Goal: Transaction & Acquisition: Purchase product/service

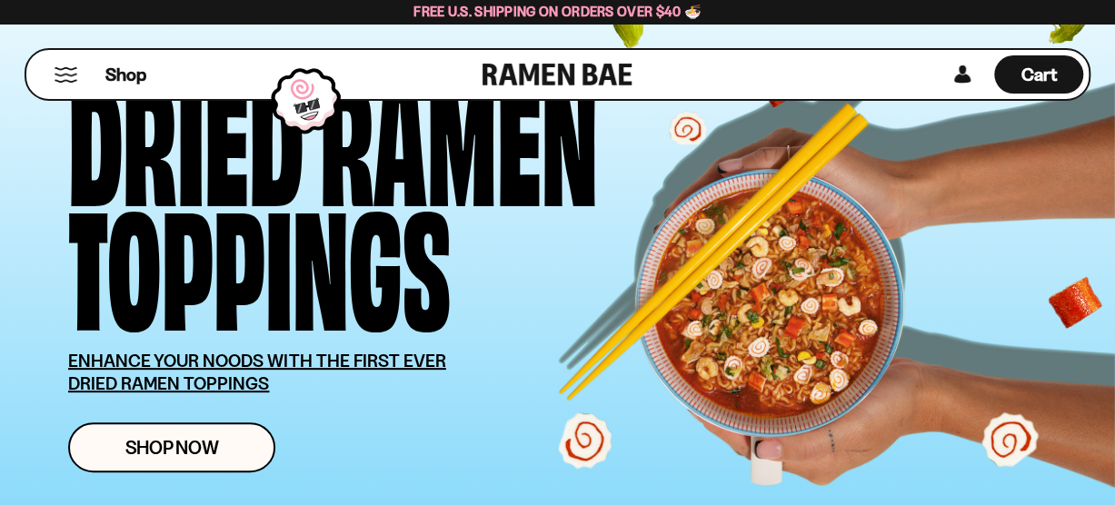
scroll to position [120, 0]
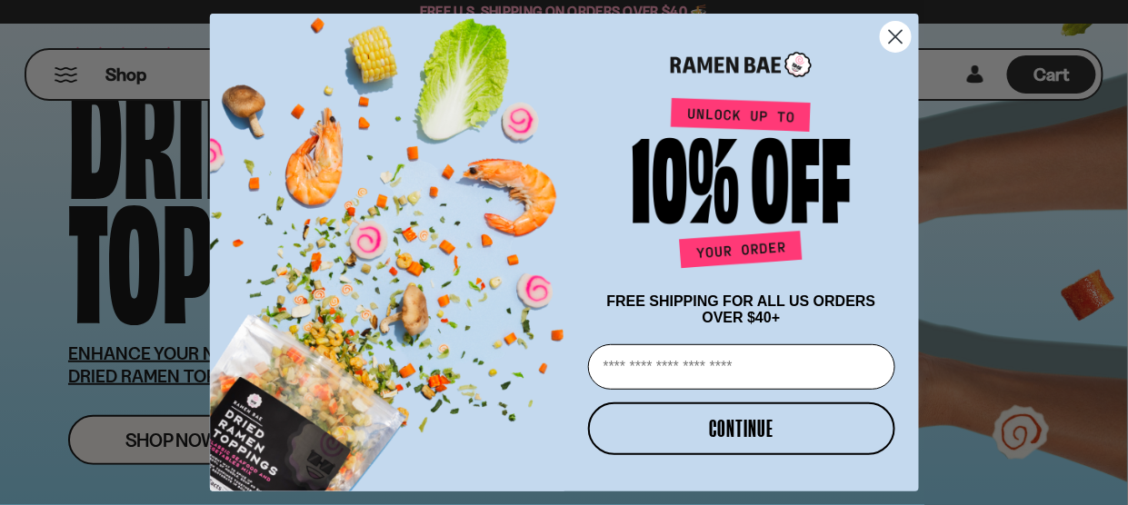
click at [887, 32] on circle "Close dialog" at bounding box center [895, 37] width 30 height 30
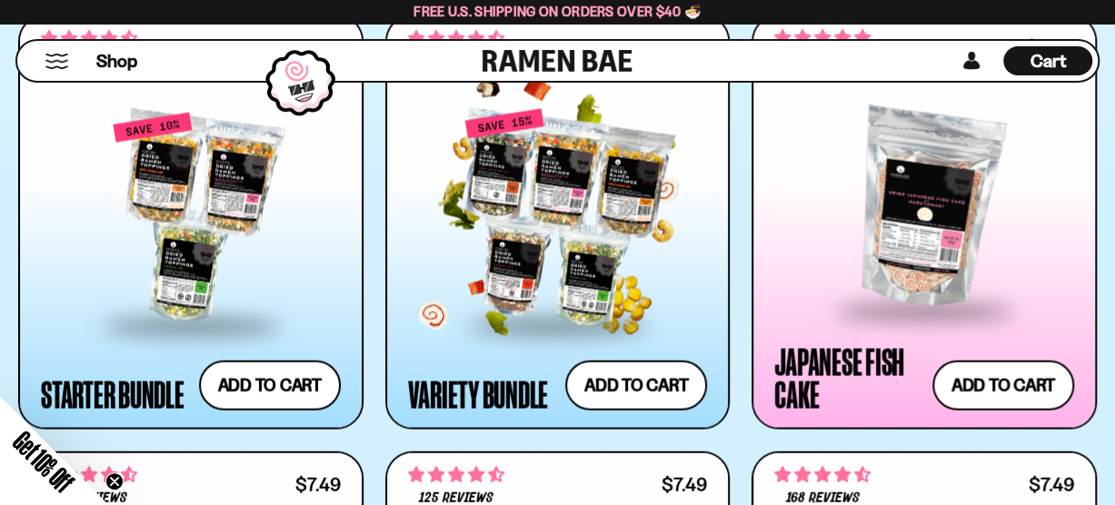
scroll to position [1847, 0]
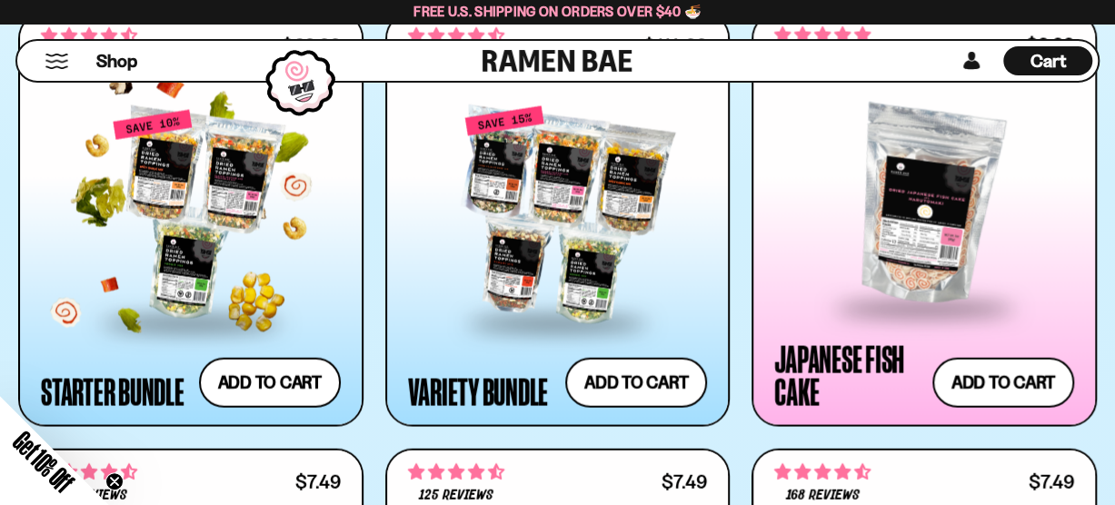
click at [209, 153] on div at bounding box center [191, 215] width 300 height 213
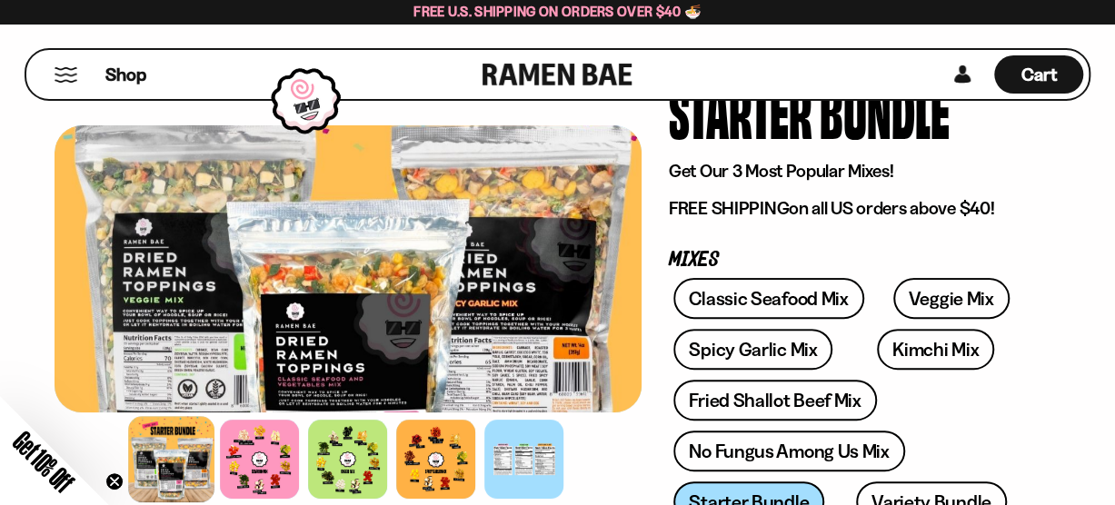
scroll to position [121, 0]
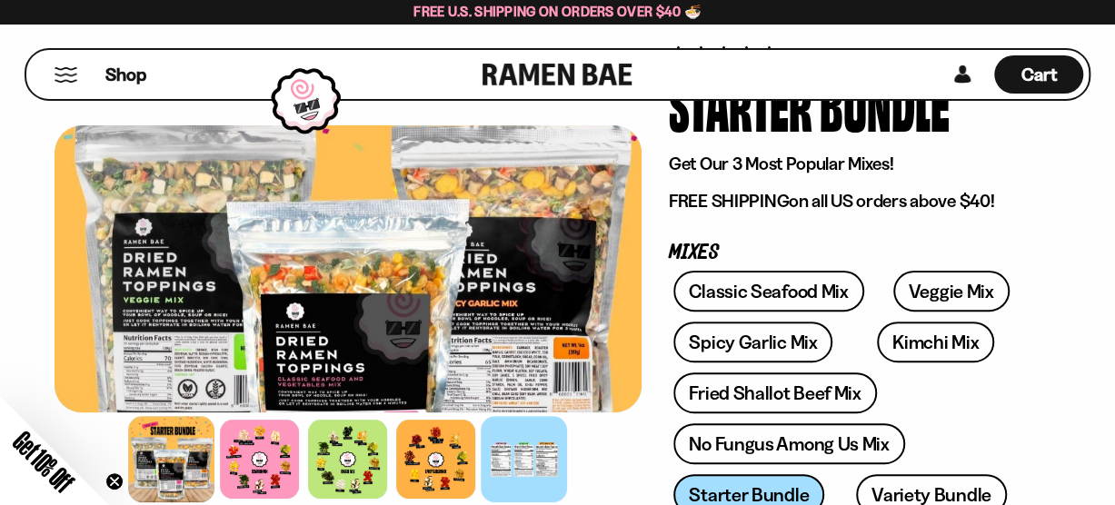
click at [496, 452] on div at bounding box center [524, 459] width 86 height 86
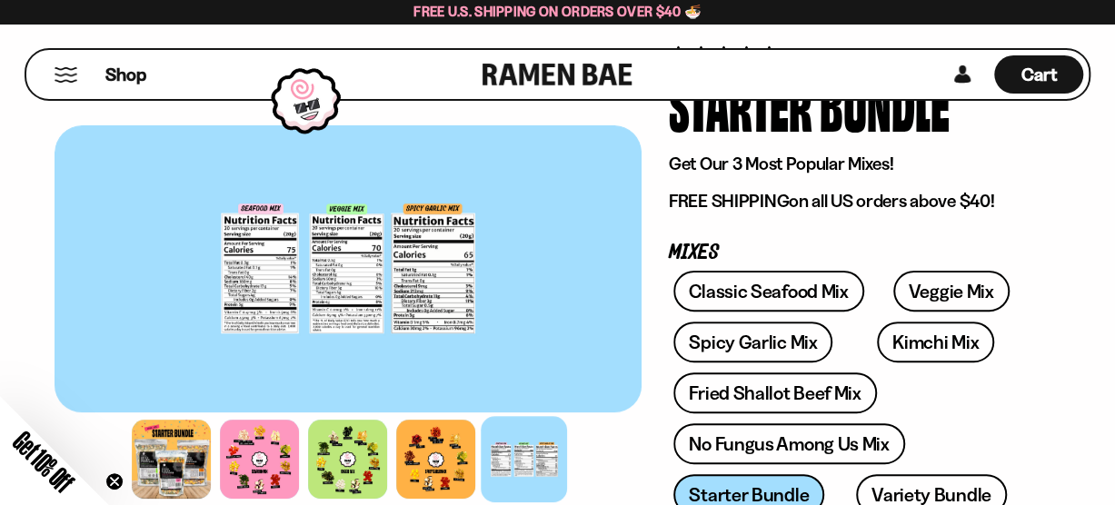
click at [341, 265] on div at bounding box center [348, 268] width 587 height 287
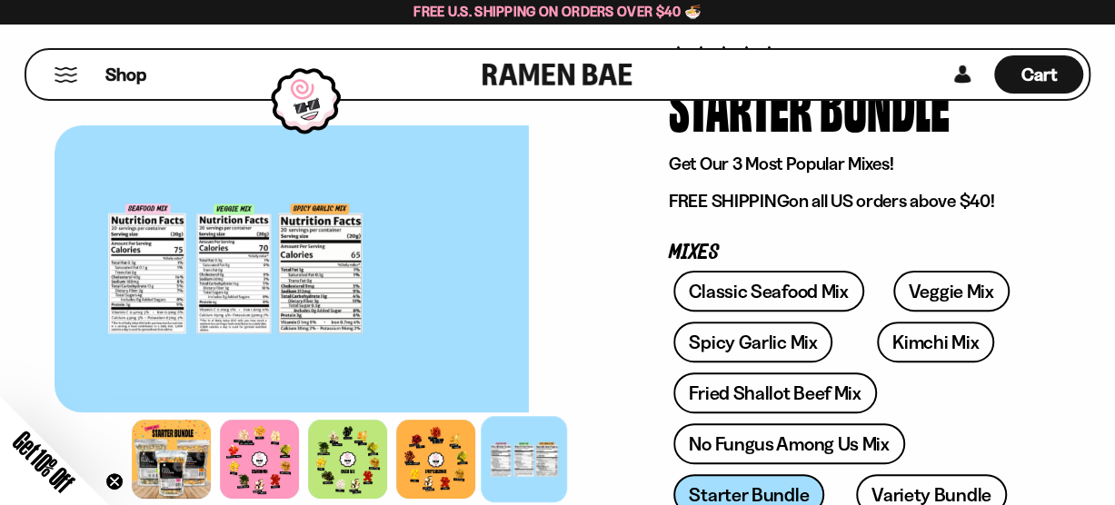
click at [105, 242] on div at bounding box center [235, 268] width 587 height 287
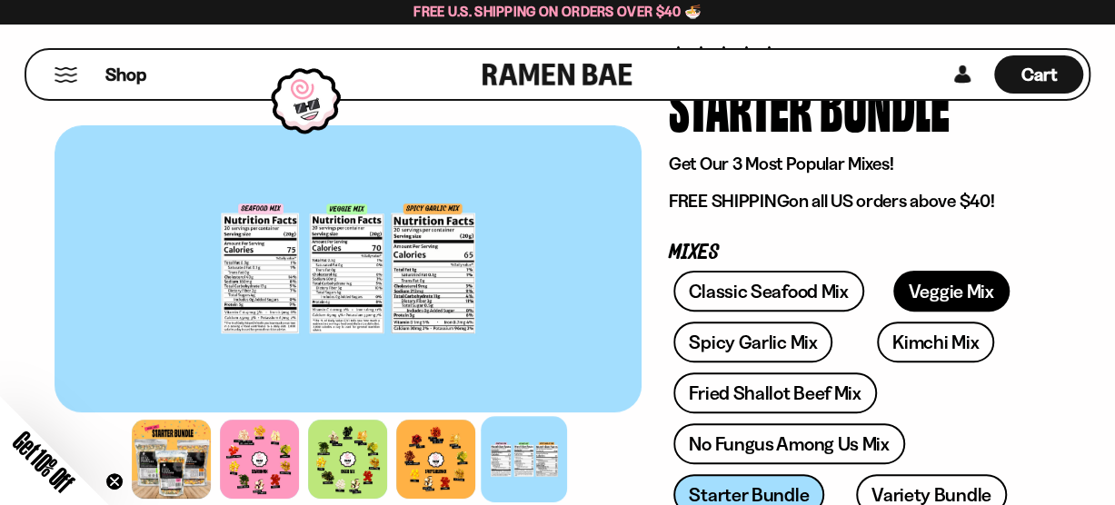
click at [911, 277] on link "Veggie Mix" at bounding box center [951, 291] width 116 height 41
